Goal: Task Accomplishment & Management: Manage account settings

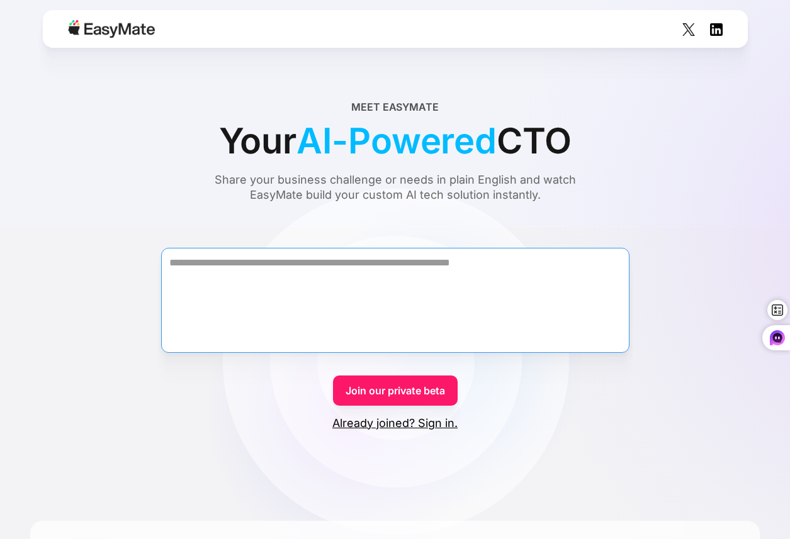
click at [364, 305] on textarea "Form" at bounding box center [395, 300] width 468 height 105
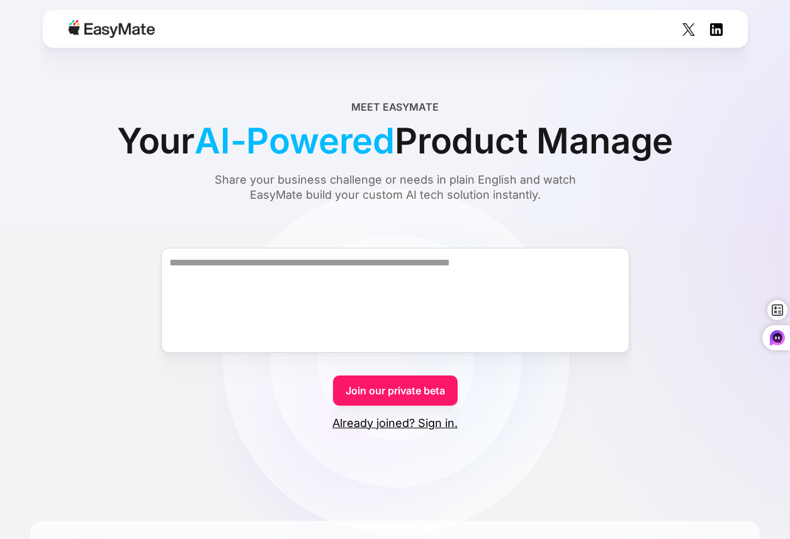
click at [415, 426] on link "Already joined? Sign in." at bounding box center [394, 423] width 125 height 15
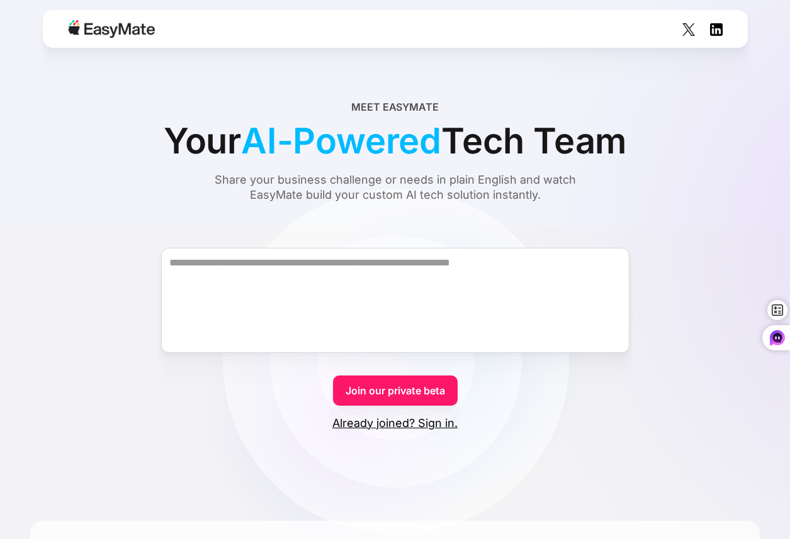
click at [398, 419] on link "Already joined? Sign in." at bounding box center [394, 423] width 125 height 15
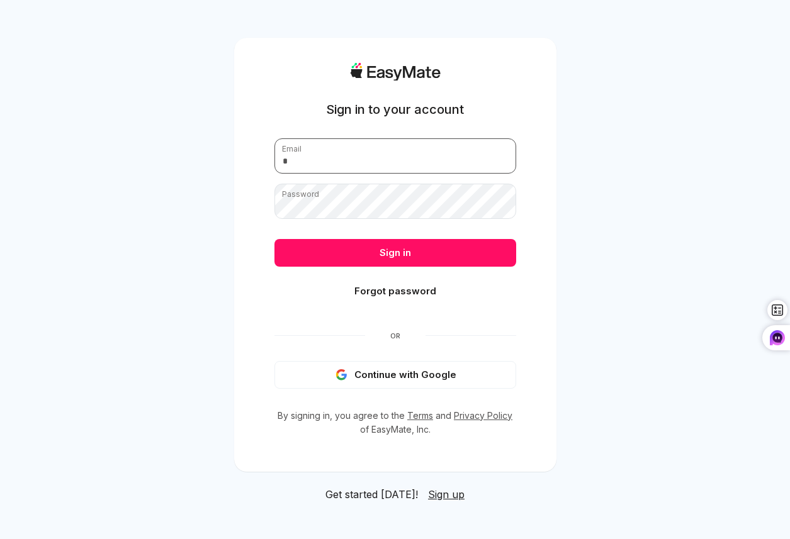
click at [323, 151] on input "email" at bounding box center [395, 155] width 242 height 35
type input "**********"
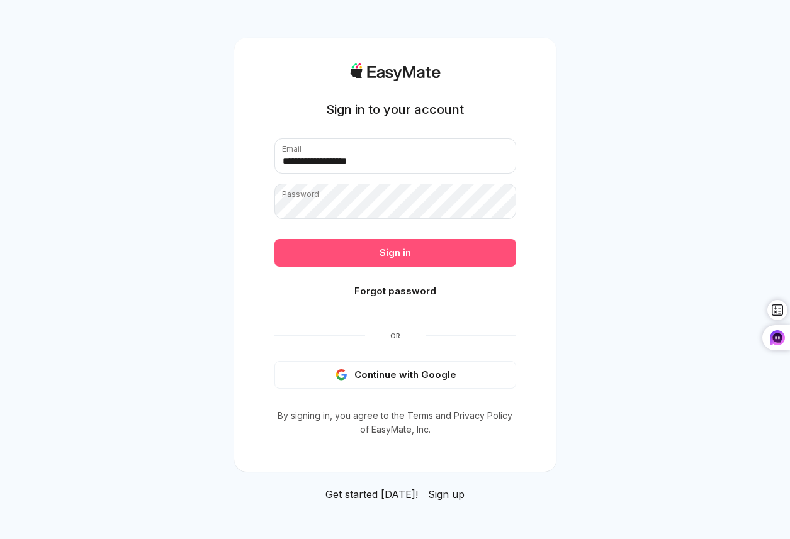
click at [381, 244] on button "Sign in" at bounding box center [395, 253] width 242 height 28
